Goal: Information Seeking & Learning: Learn about a topic

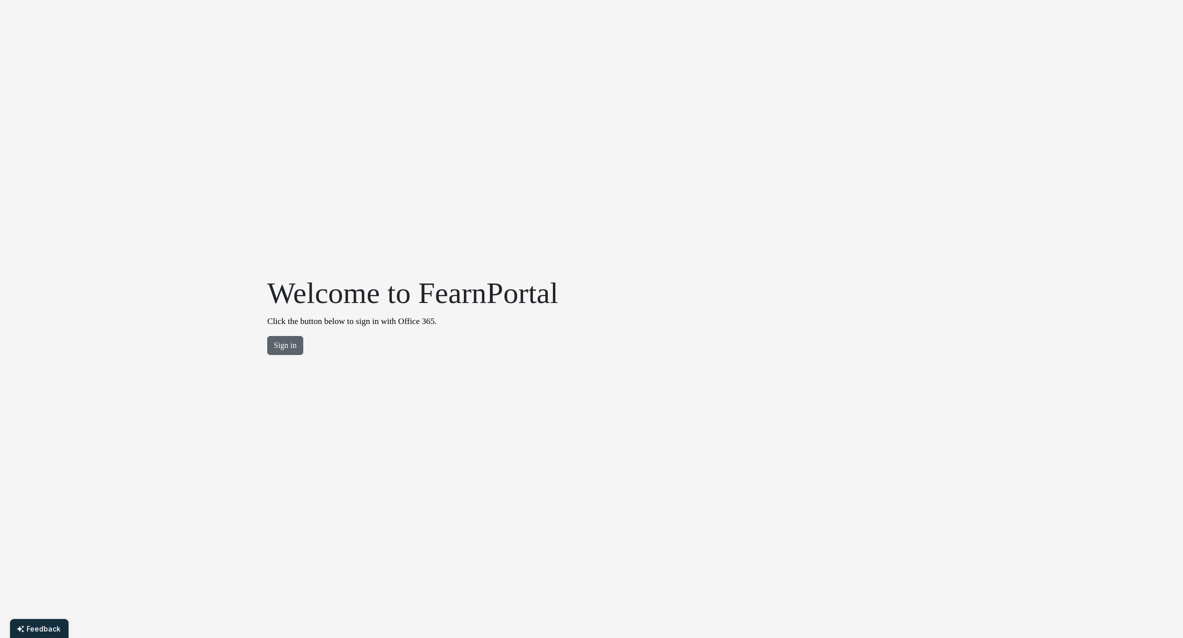
click at [280, 345] on button "Sign in" at bounding box center [285, 345] width 36 height 19
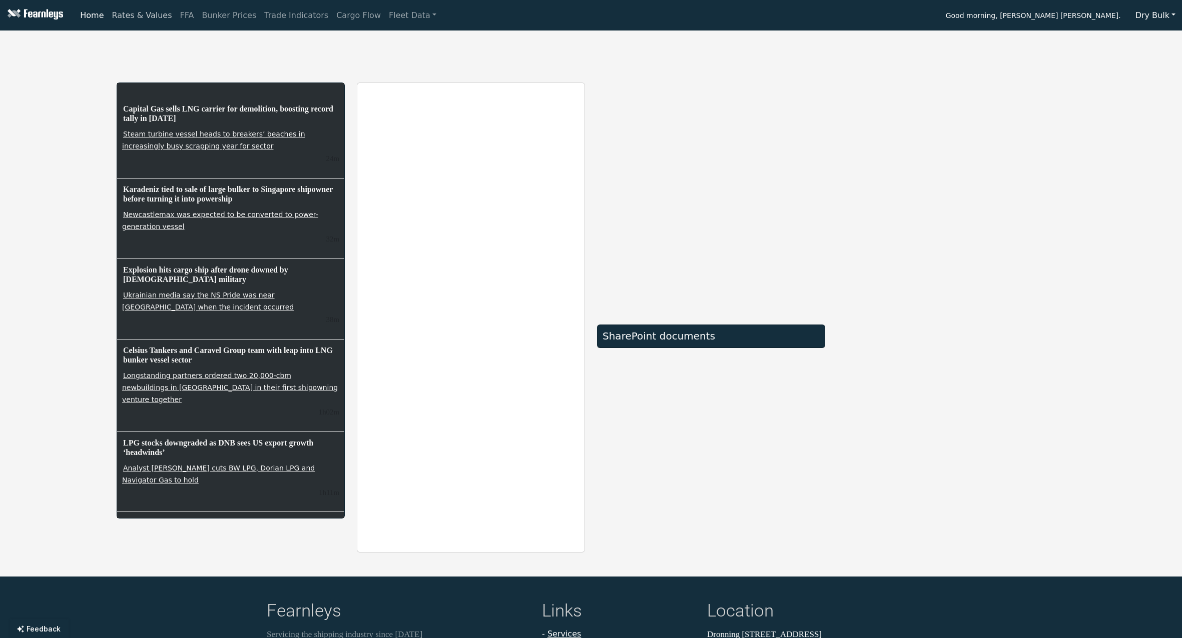
click at [146, 13] on link "Rates & Values" at bounding box center [142, 16] width 68 height 20
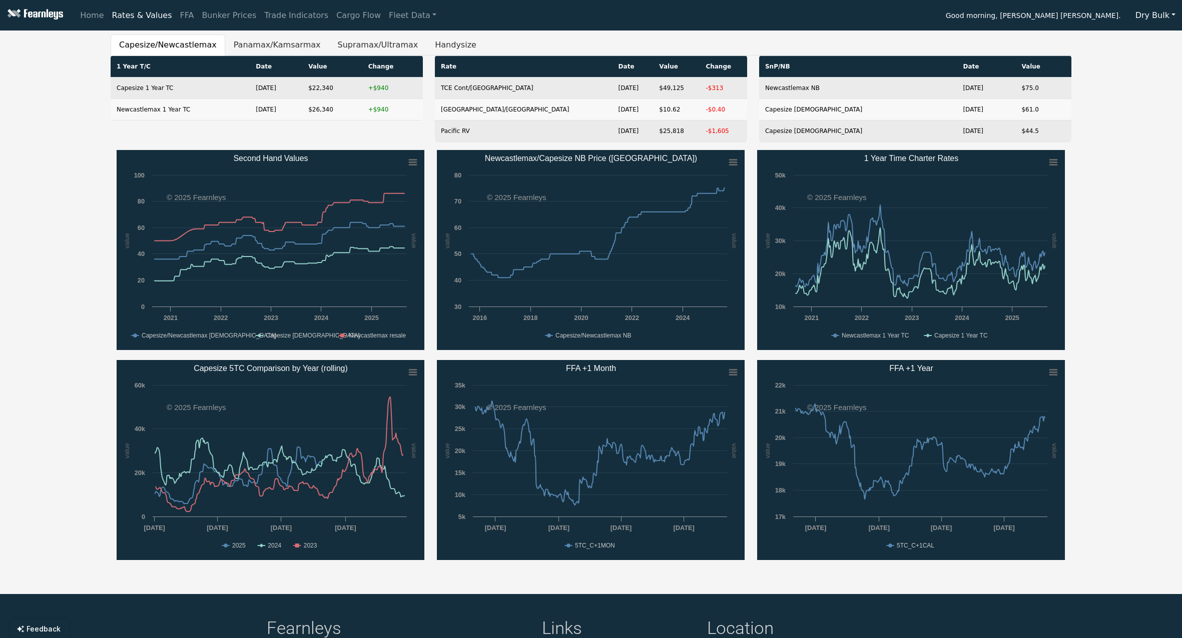
click at [793, 28] on nav "Home Rates & Values FFA Bunker Prices Trade Indicators Cargo Flow Fleet Data Go…" at bounding box center [591, 15] width 1182 height 31
click at [373, 43] on button "Supramax/Ultramax" at bounding box center [378, 45] width 98 height 21
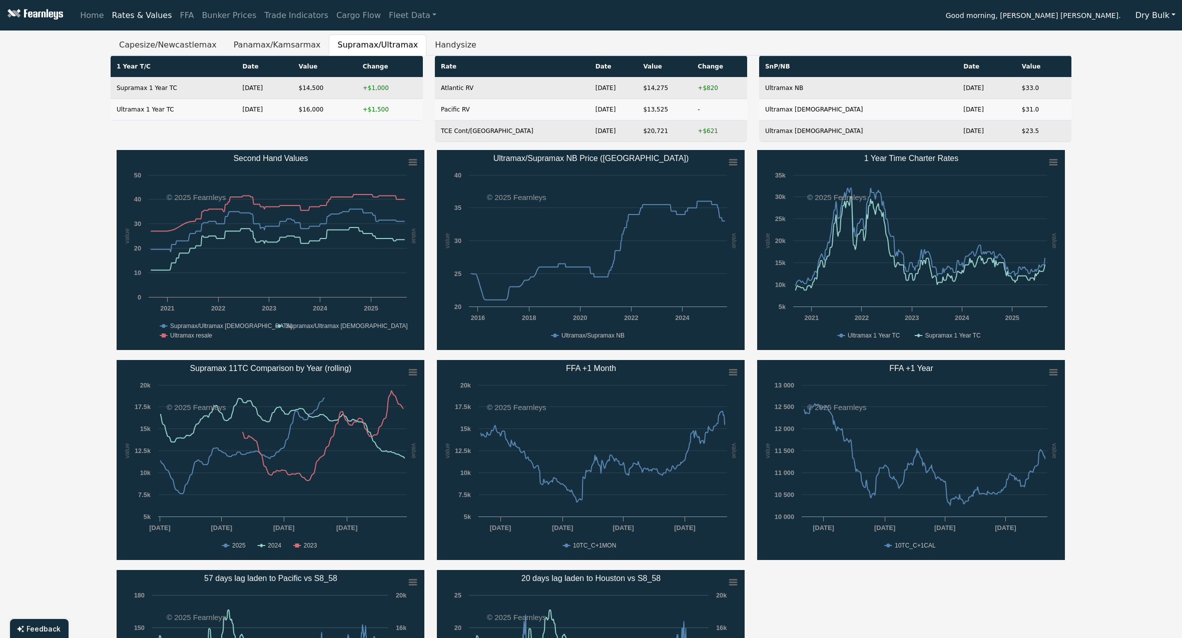
click at [574, 44] on ul "Capesize/Newcastlemax Panamax/Kamsarmax Supramax/Ultramax Handysize" at bounding box center [591, 45] width 960 height 21
click at [426, 47] on button "Handysize" at bounding box center [455, 45] width 59 height 21
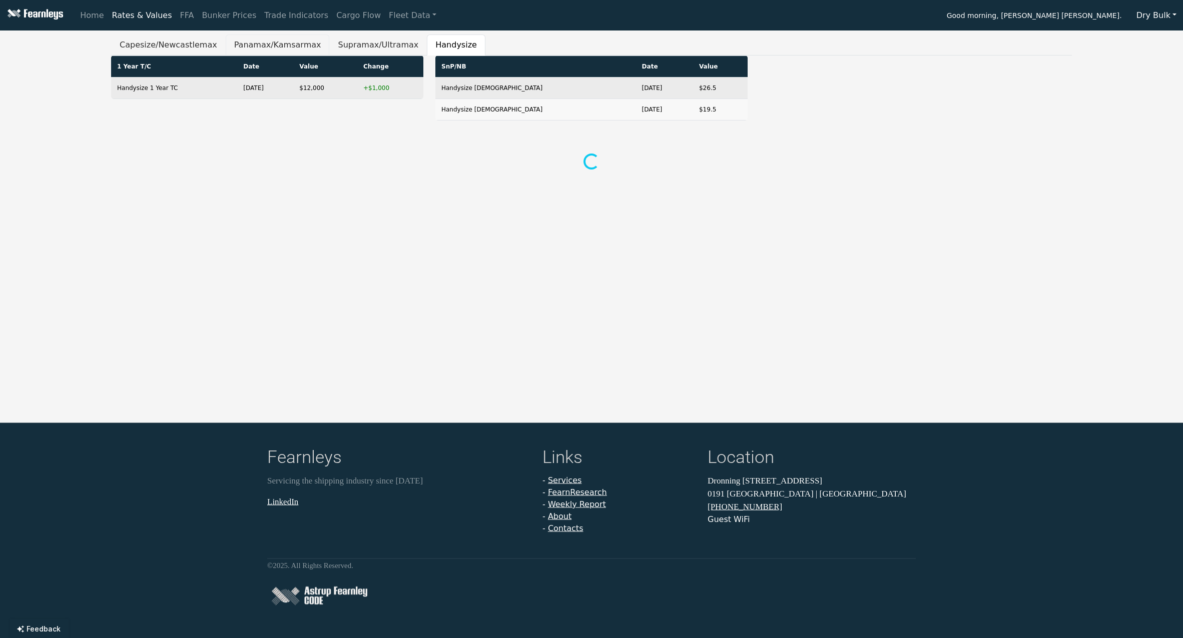
click at [280, 45] on button "Panamax/Kamsarmax" at bounding box center [278, 45] width 104 height 21
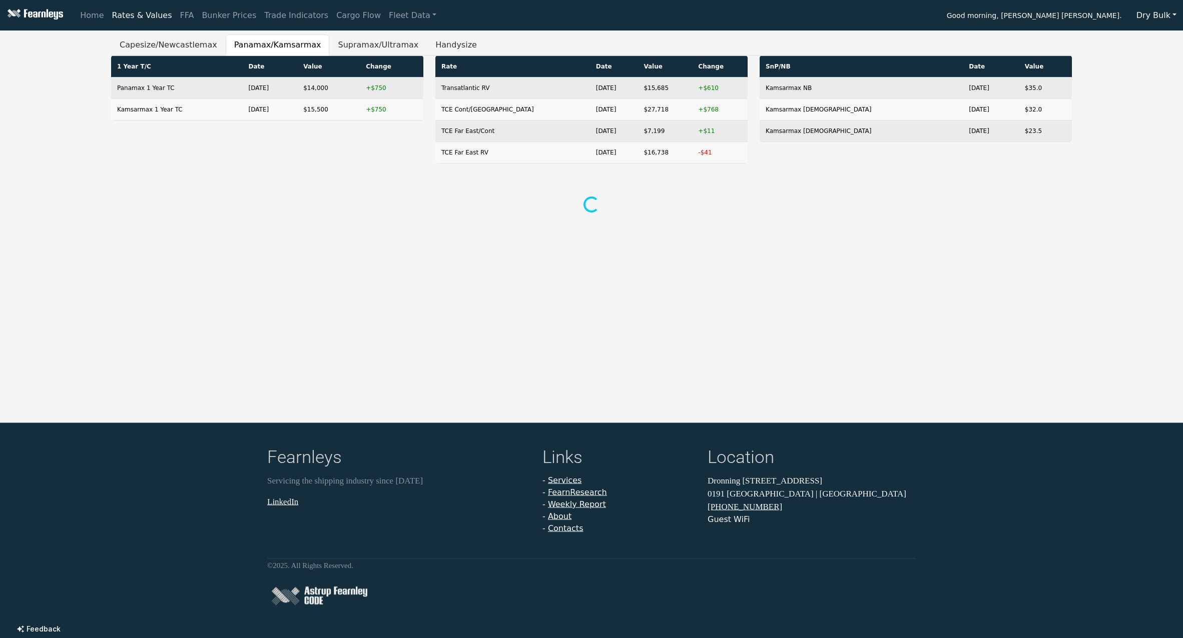
click at [493, 32] on div "Home Rates & Values FFA Bunker Prices Trade Indicators Cargo Flow Fleet Data Go…" at bounding box center [591, 319] width 1183 height 638
click at [159, 51] on button "Capesize/Newcastlemax" at bounding box center [168, 45] width 115 height 21
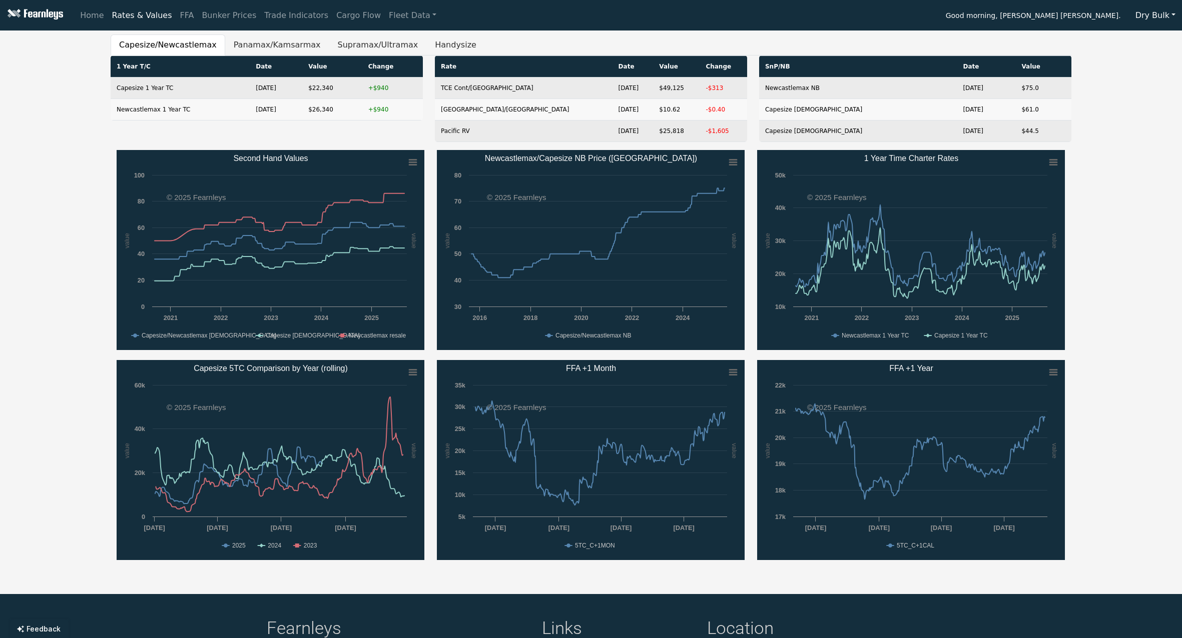
click at [665, 39] on ul "Capesize/Newcastlemax Panamax/Kamsarmax Supramax/Ultramax Handysize" at bounding box center [591, 45] width 960 height 21
